Goal: Task Accomplishment & Management: Manage account settings

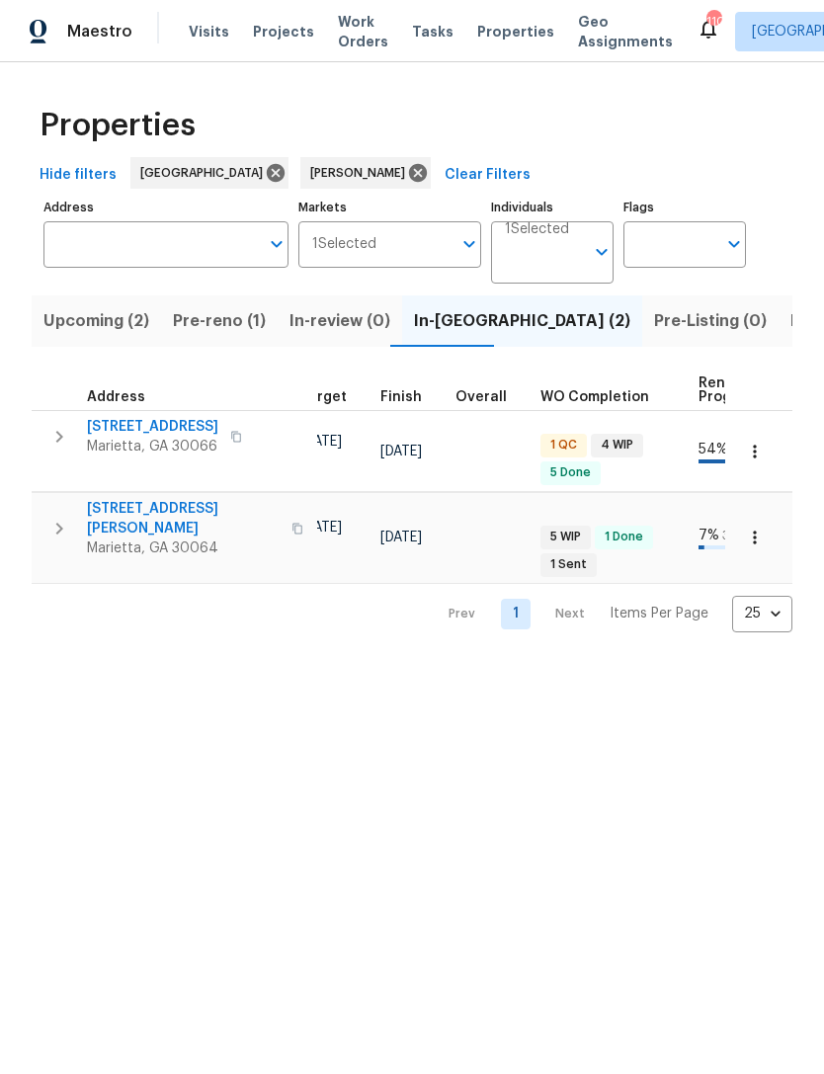
scroll to position [14, 506]
click at [94, 315] on span "Upcoming (2)" at bounding box center [96, 321] width 106 height 28
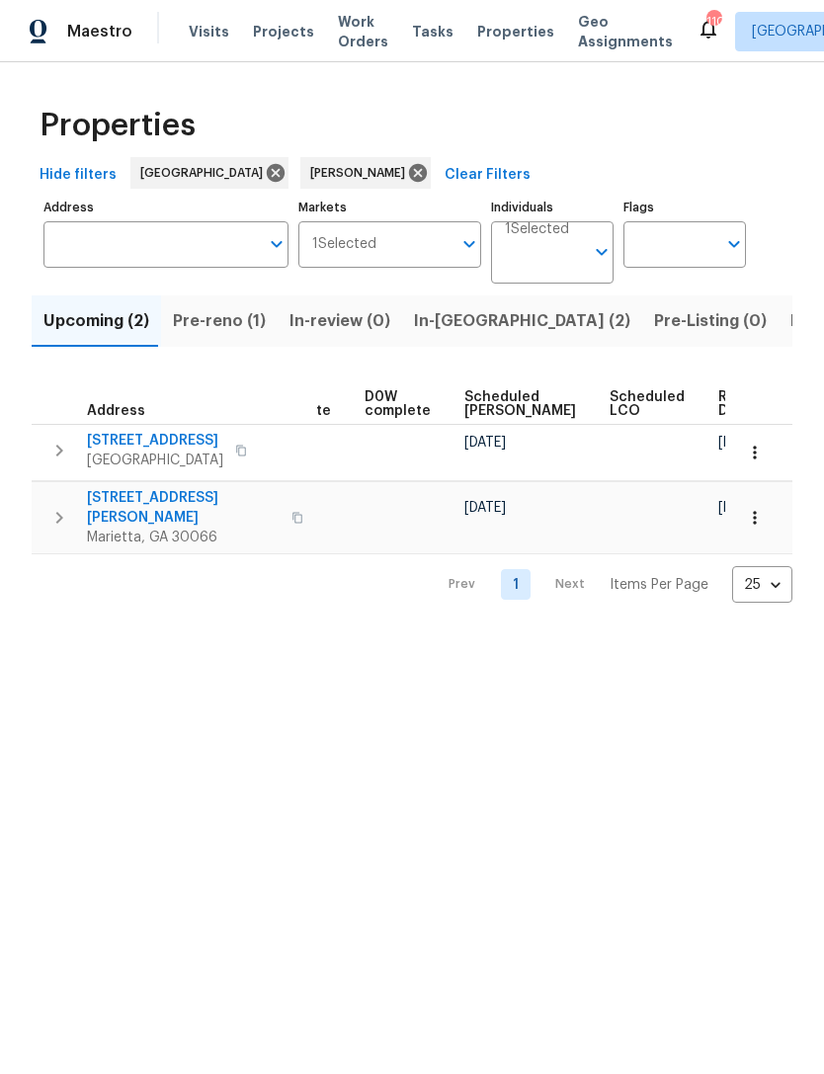
scroll to position [0, 497]
click at [790, 325] on span "Listed (13)" at bounding box center [830, 321] width 81 height 28
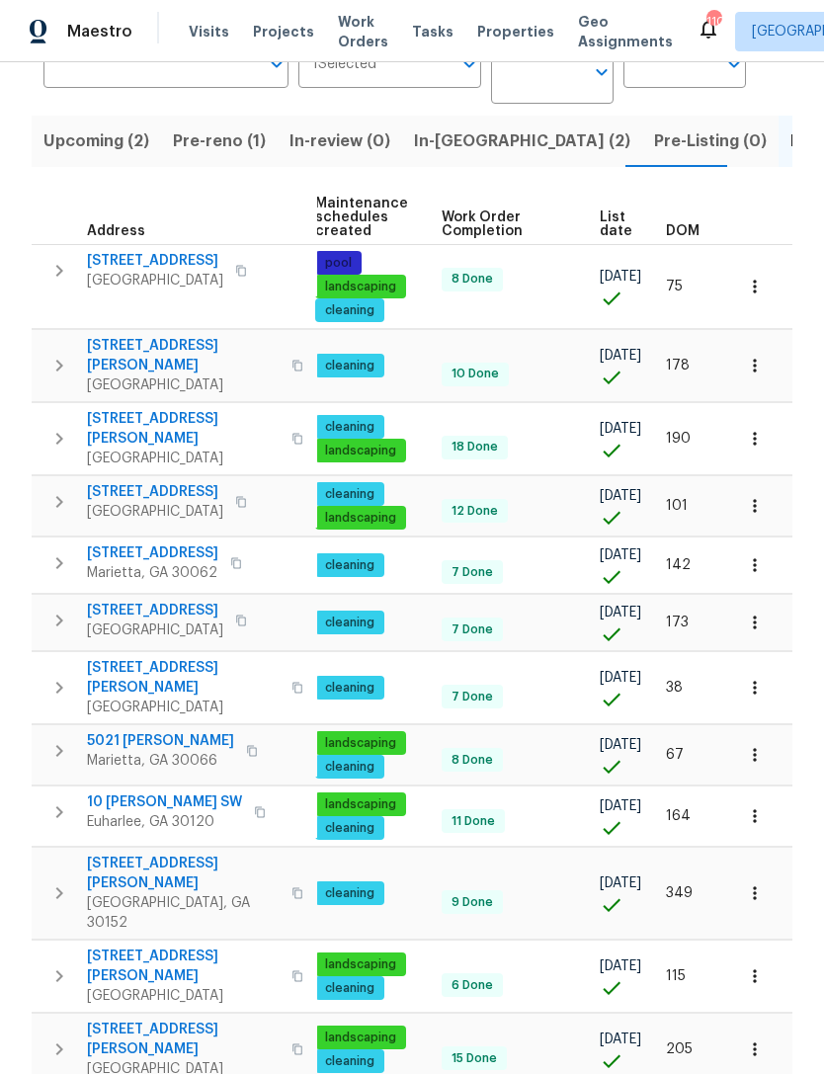
scroll to position [0, 288]
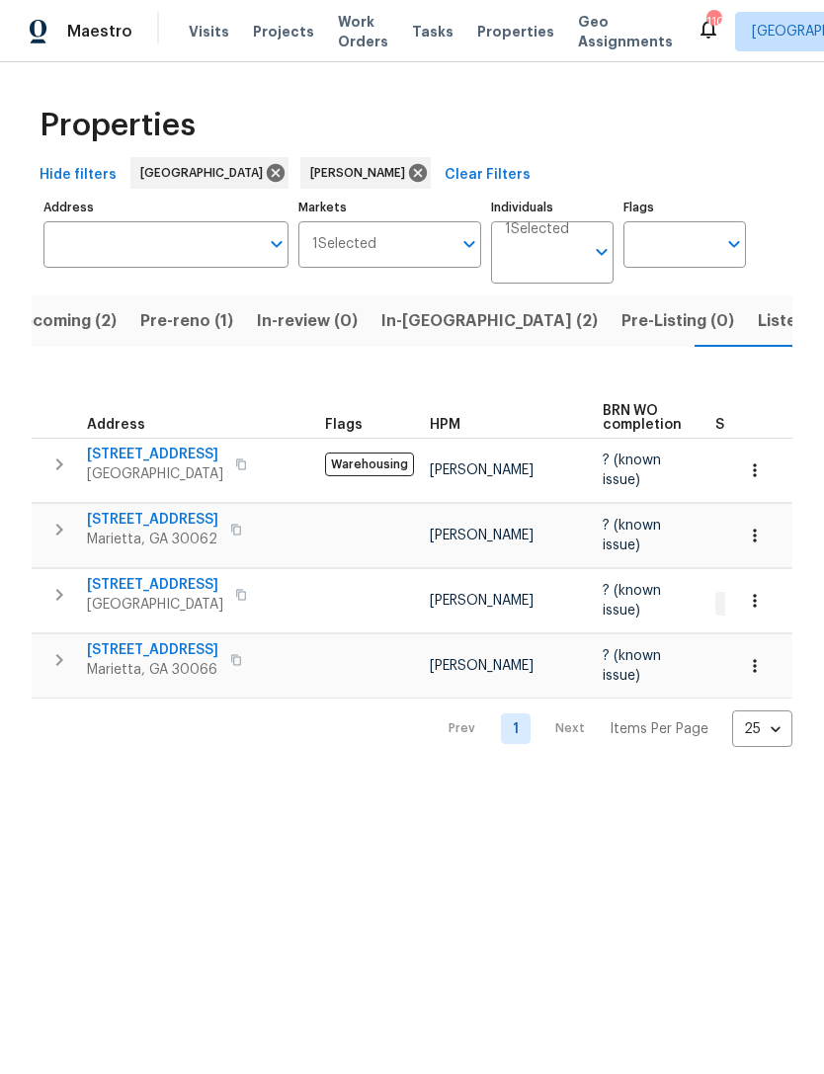
click at [202, 585] on span "3824 Vineyards Lake Cir NW # U-16" at bounding box center [155, 585] width 136 height 20
click at [147, 522] on span "2864 Sudbury Ct" at bounding box center [152, 520] width 131 height 20
click at [423, 326] on span "In-reno (2)" at bounding box center [489, 321] width 216 height 28
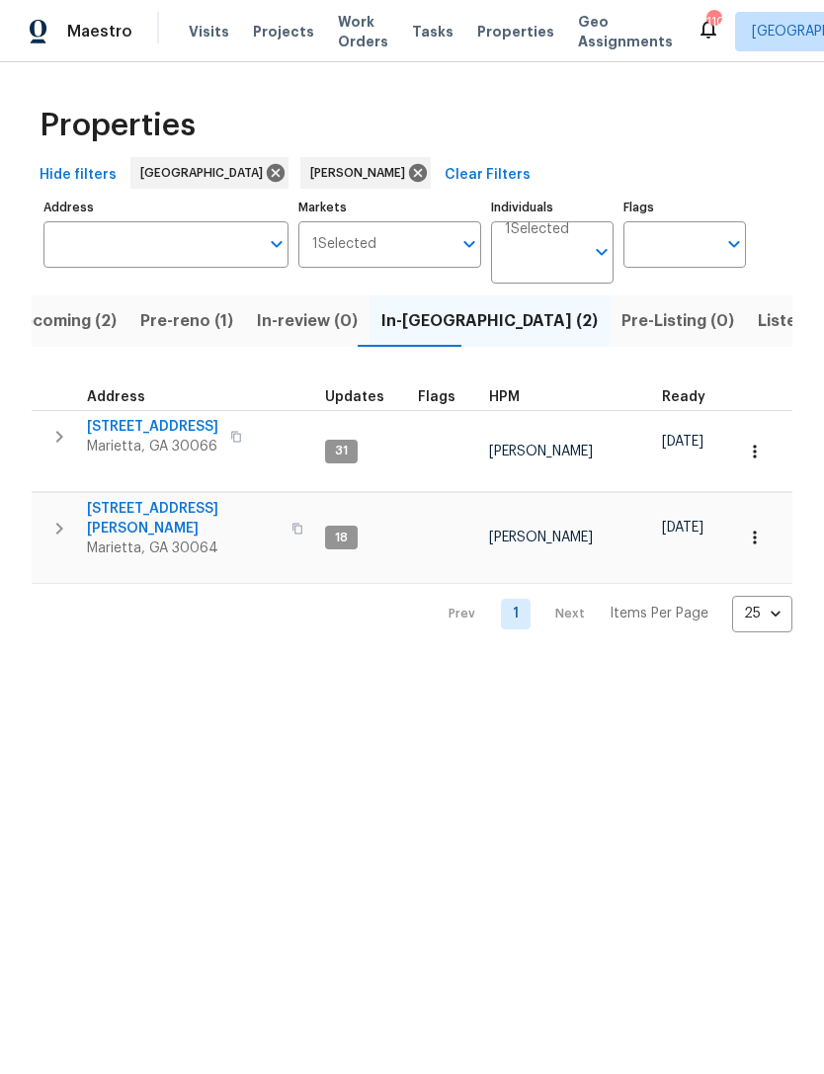
scroll to position [9, 0]
click at [69, 338] on button "Upcoming (2)" at bounding box center [63, 320] width 129 height 51
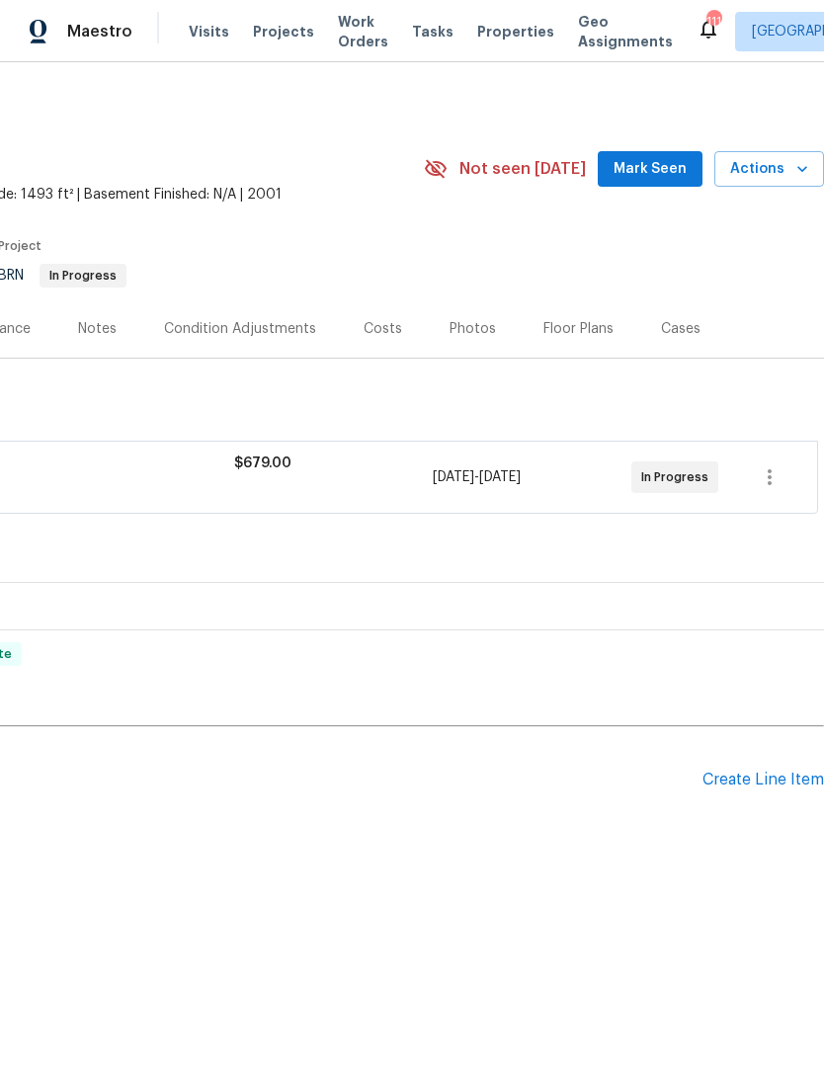
scroll to position [0, 292]
click at [671, 170] on span "Mark Seen" at bounding box center [650, 169] width 73 height 25
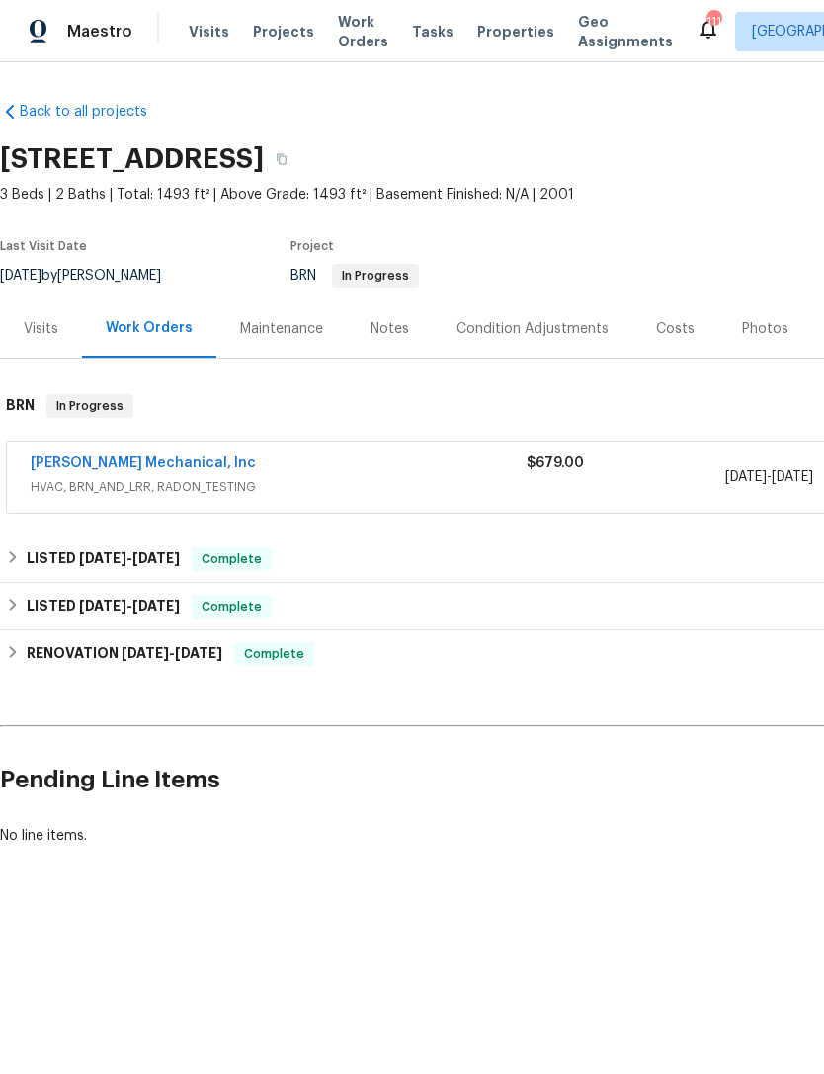
scroll to position [0, 0]
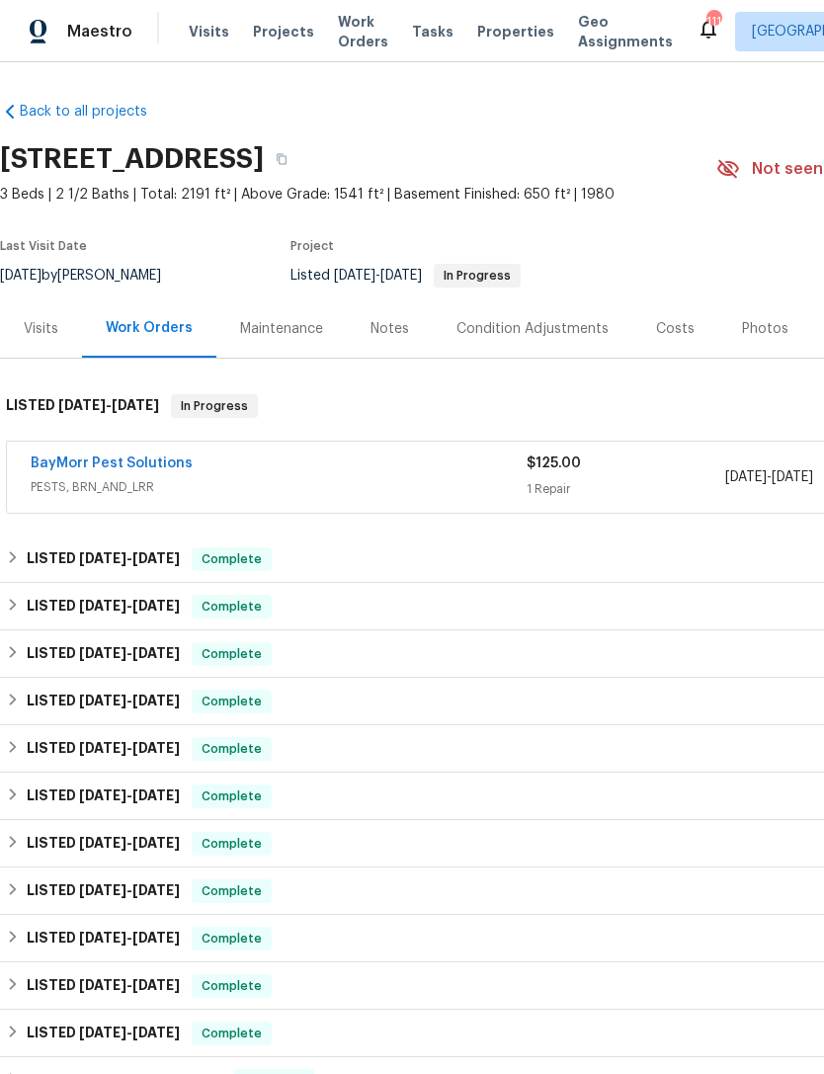
click at [314, 473] on div "BayMorr Pest Solutions" at bounding box center [279, 466] width 496 height 24
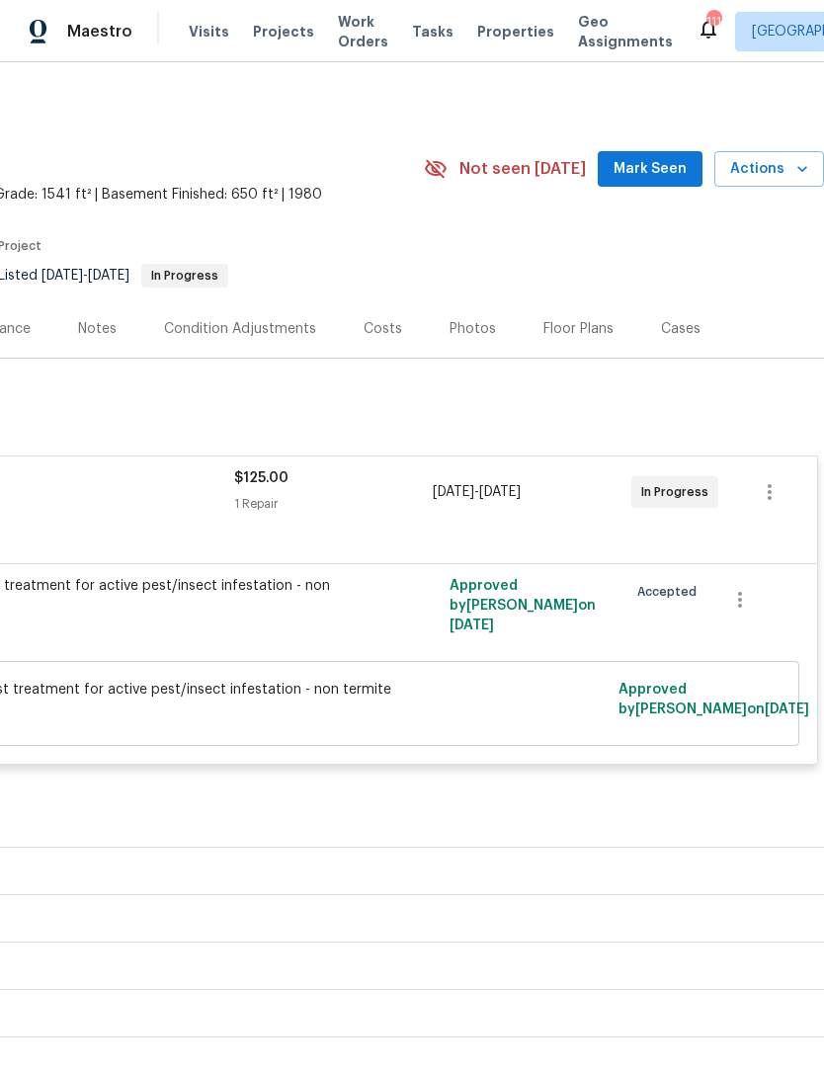
scroll to position [0, 292]
click at [670, 166] on span "Mark Seen" at bounding box center [650, 169] width 73 height 25
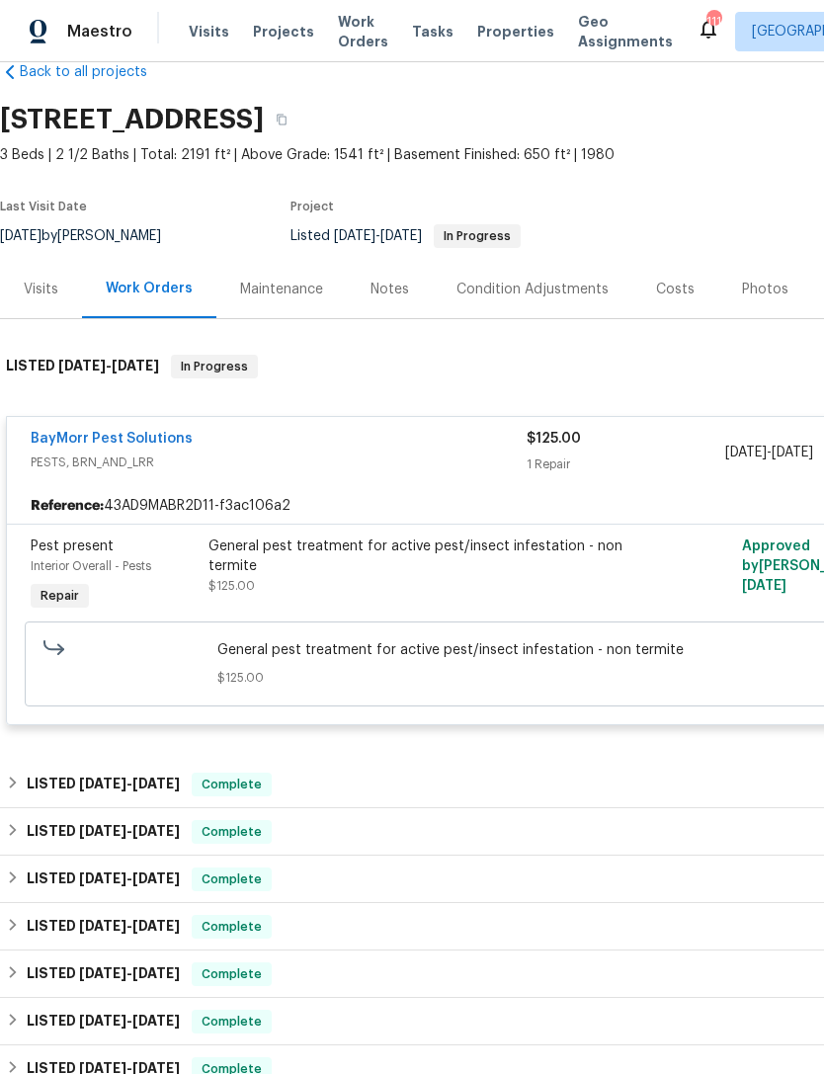
scroll to position [43, 0]
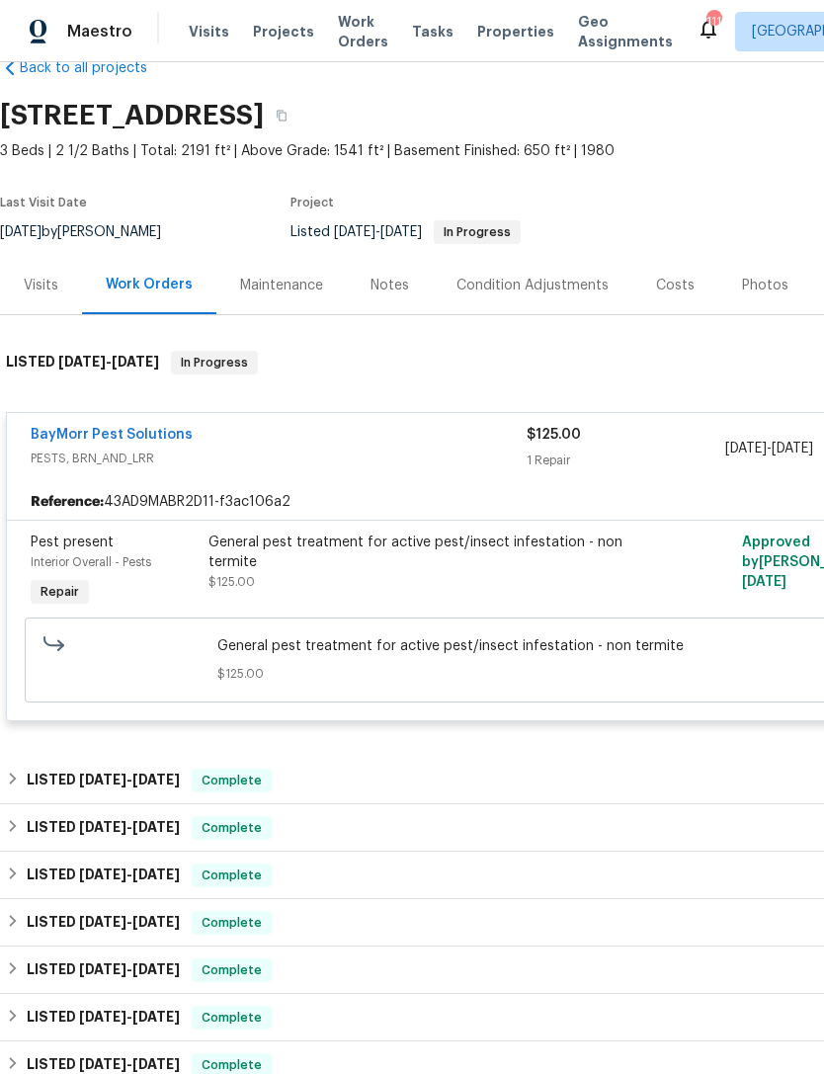
click at [24, 265] on div "Visits" at bounding box center [41, 285] width 82 height 58
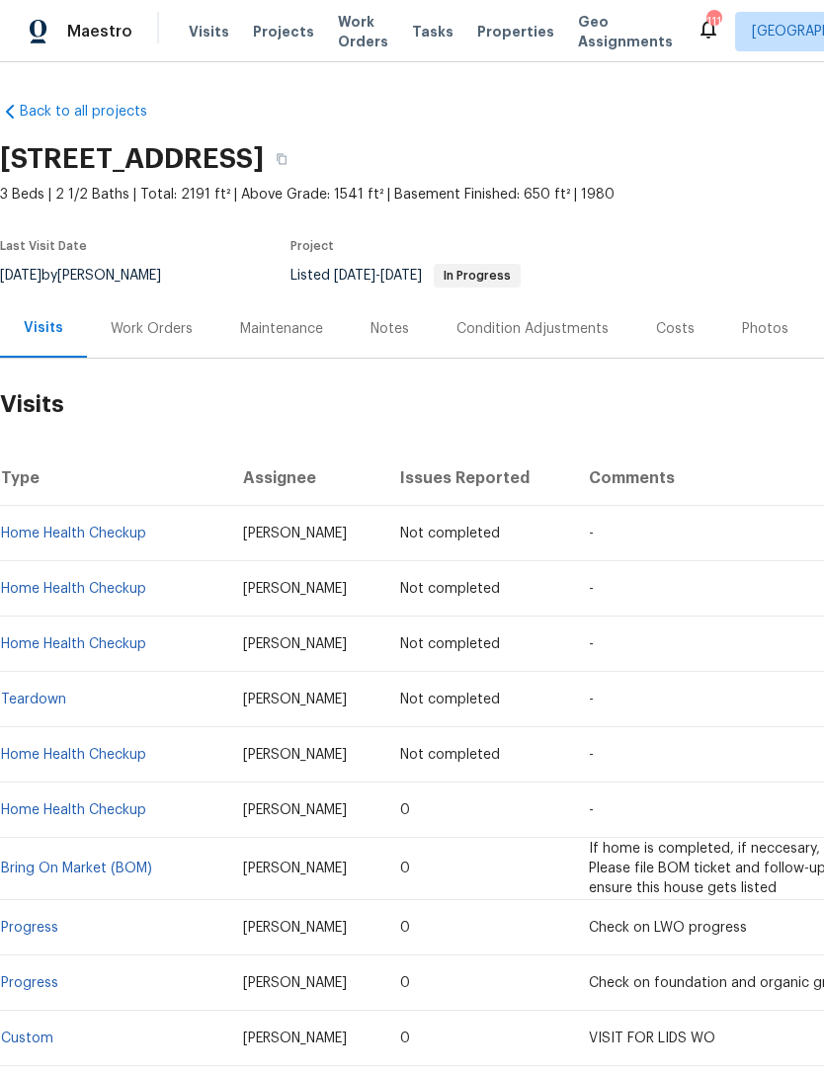
click at [377, 327] on div "Notes" at bounding box center [390, 329] width 39 height 20
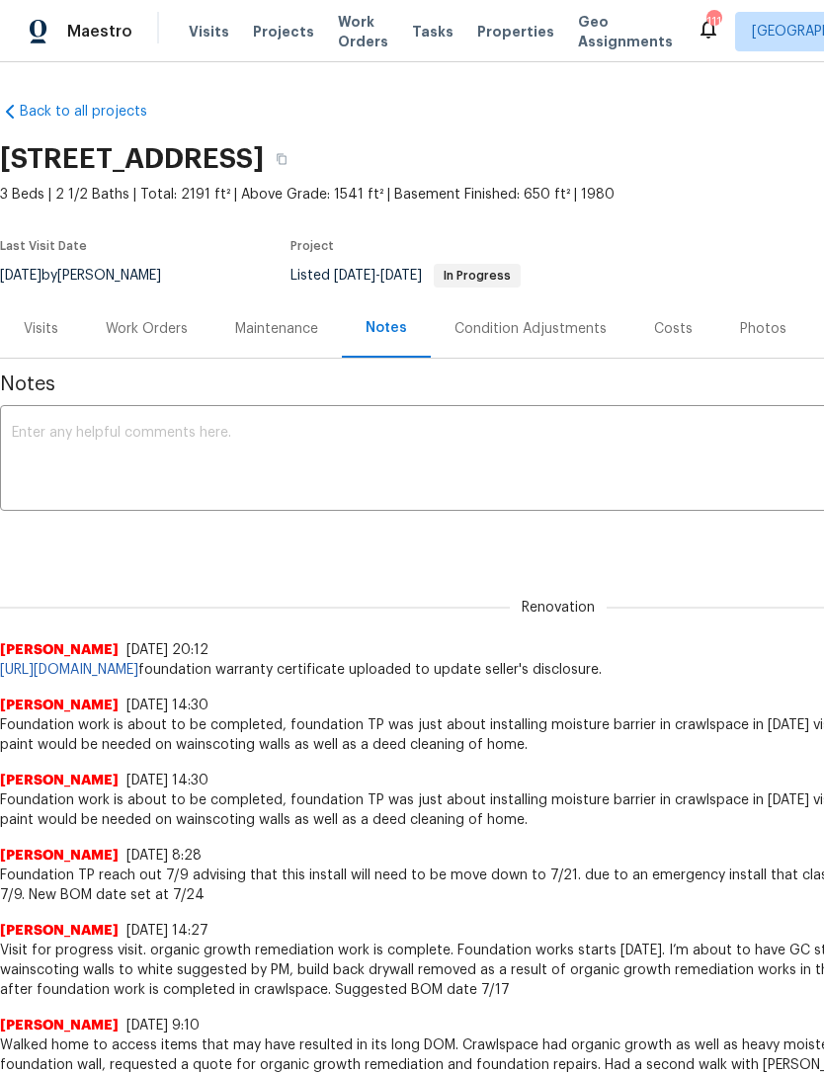
click at [47, 323] on div "Visits" at bounding box center [41, 329] width 35 height 20
